Goal: Task Accomplishment & Management: Complete application form

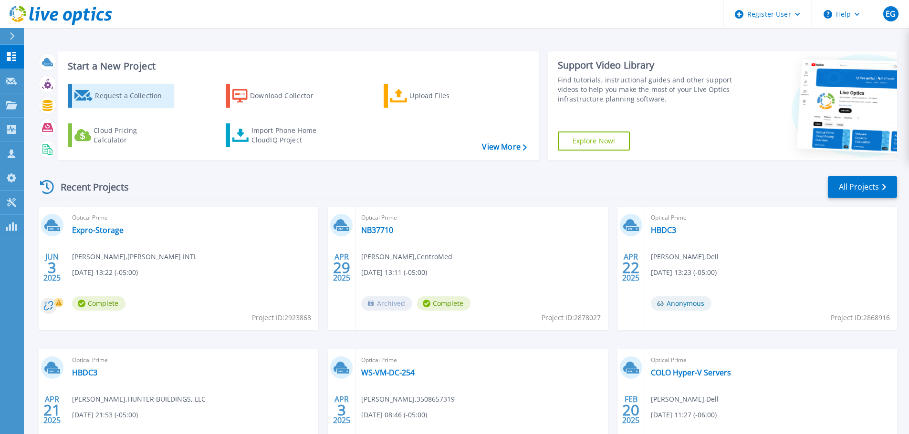
click at [95, 92] on div "Request a Collection" at bounding box center [133, 95] width 76 height 19
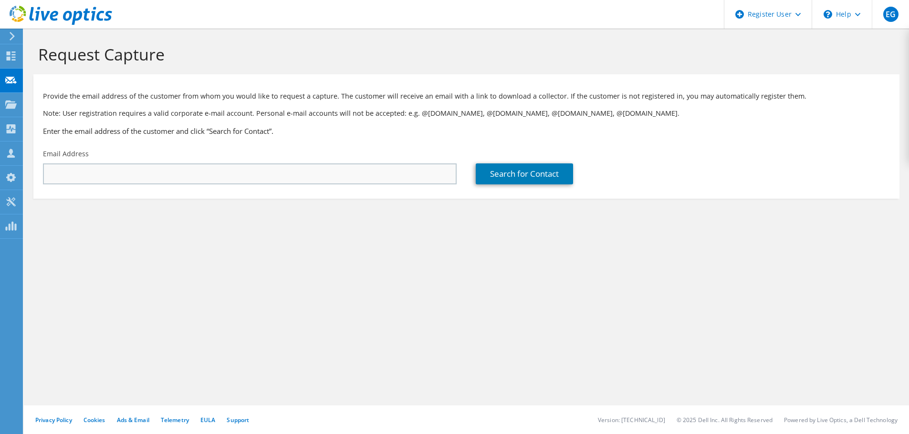
drag, startPoint x: 109, startPoint y: 186, endPoint x: 110, endPoint y: 181, distance: 4.8
click at [109, 186] on div "Email Address" at bounding box center [249, 167] width 433 height 45
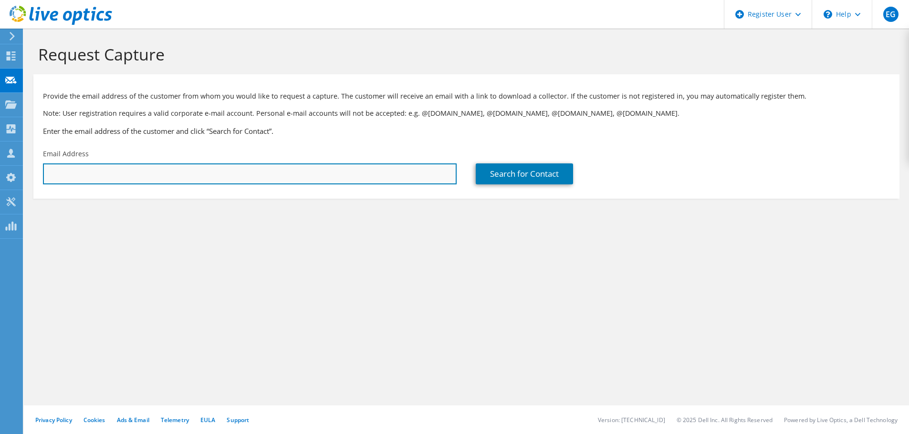
click at [114, 172] on input "text" at bounding box center [249, 174] width 413 height 21
paste input "Aaron Rowzee <Aaron.Rowzee@scalloncontrols.com>"
drag, startPoint x: 102, startPoint y: 172, endPoint x: 17, endPoint y: 173, distance: 84.4
click at [17, 172] on div "EG Dell User Eduardo Guerra Eduardo.Guerra@Dell.com Dell My Profile Log Out \n …" at bounding box center [454, 217] width 909 height 434
click at [137, 168] on input "Aaron Rowzee <Aaron.Rowzee@scalloncontrols.com>" at bounding box center [249, 174] width 413 height 21
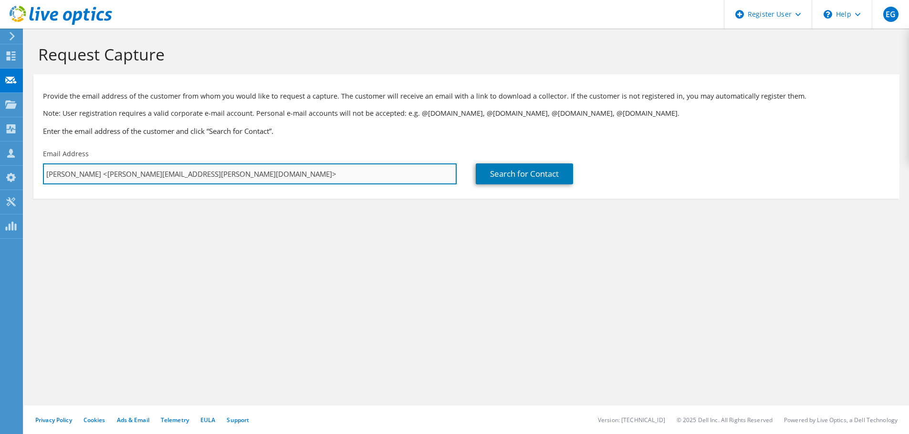
click at [100, 173] on input "Aaron Rowzee <Aaron.Rowzee@scalloncontrols.com>" at bounding box center [249, 174] width 413 height 21
click at [191, 179] on input "Aaron.Rowzee@scalloncontrols.com>" at bounding box center [249, 174] width 413 height 21
type input "Aaron.Rowzee@scalloncontrols.com"
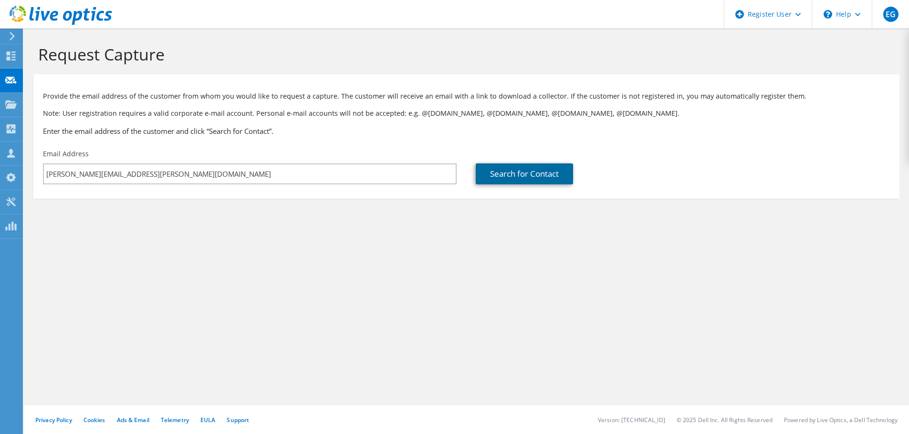
click at [517, 175] on link "Search for Contact" at bounding box center [523, 174] width 97 height 21
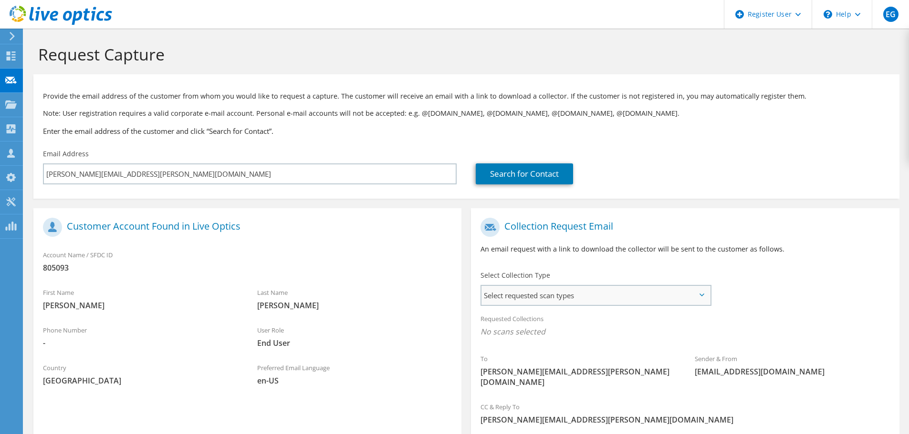
click at [537, 292] on span "Select requested scan types" at bounding box center [595, 295] width 228 height 19
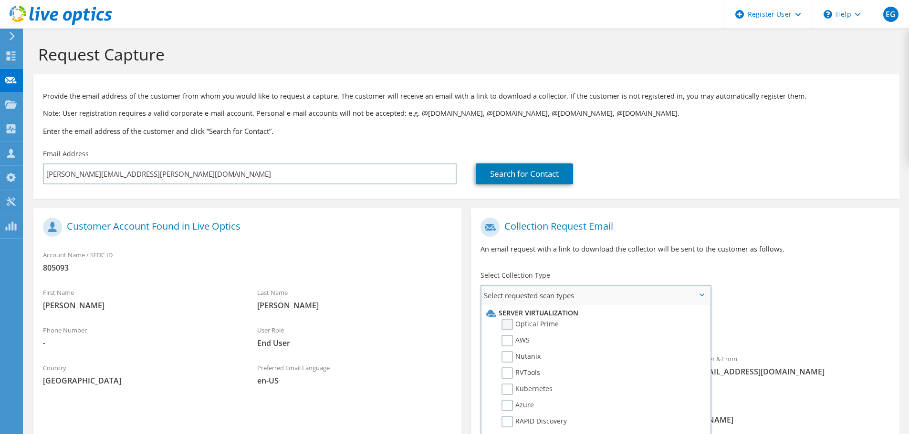
click at [531, 326] on label "Optical Prime" at bounding box center [529, 324] width 57 height 11
click at [0, 0] on input "Optical Prime" at bounding box center [0, 0] width 0 height 0
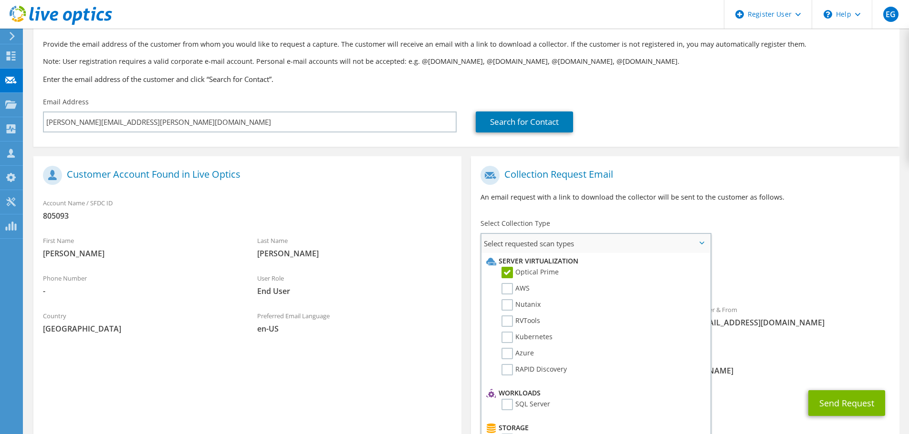
scroll to position [90, 0]
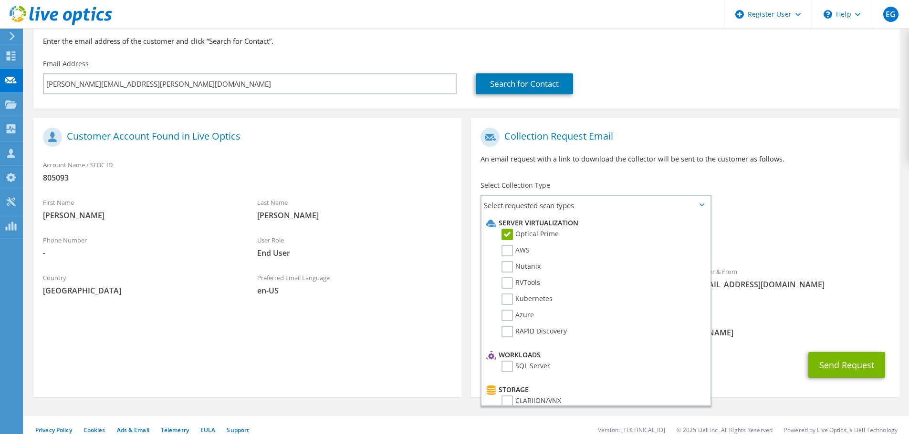
click at [822, 203] on div "To Aaron.Rowzee@scalloncontrols.com Sender & From liveoptics@liveoptics.com" at bounding box center [685, 216] width 428 height 187
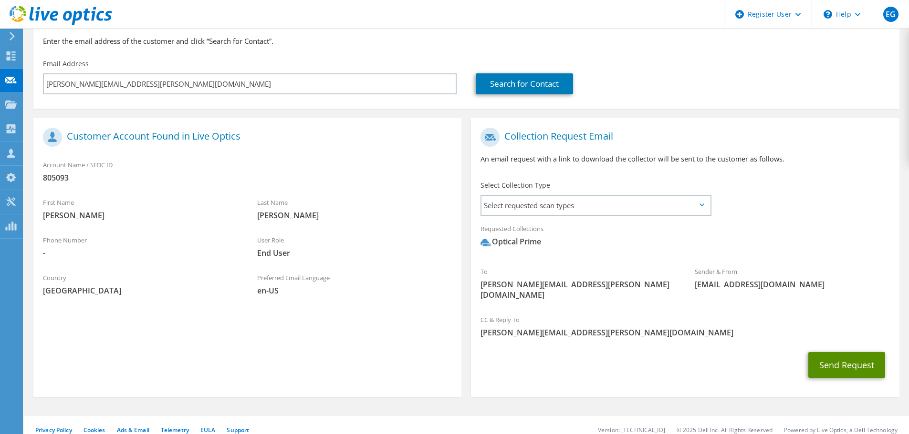
click at [858, 357] on button "Send Request" at bounding box center [846, 365] width 77 height 26
